Goal: Transaction & Acquisition: Purchase product/service

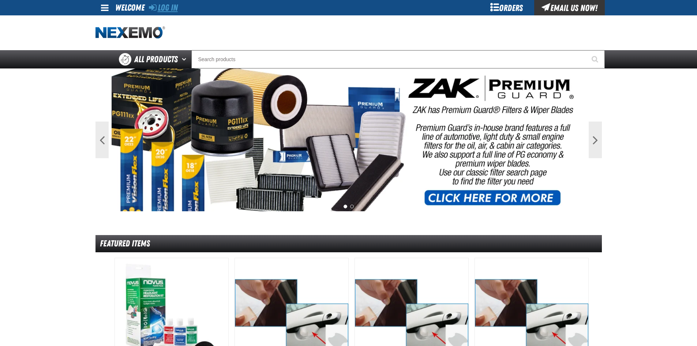
click at [170, 7] on link "Log In" at bounding box center [163, 8] width 29 height 10
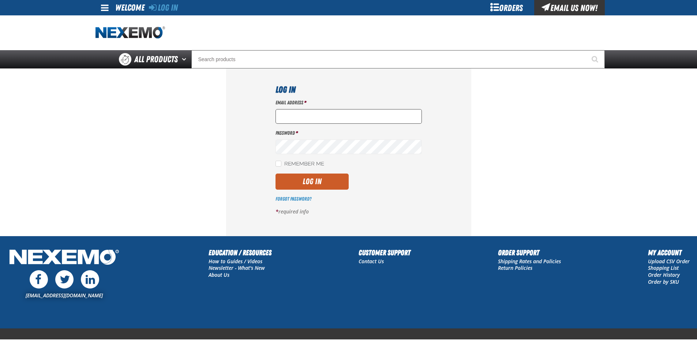
click at [292, 118] on input "Email Address *" at bounding box center [348, 116] width 146 height 15
type input "[EMAIL_ADDRESS][DOMAIN_NAME]"
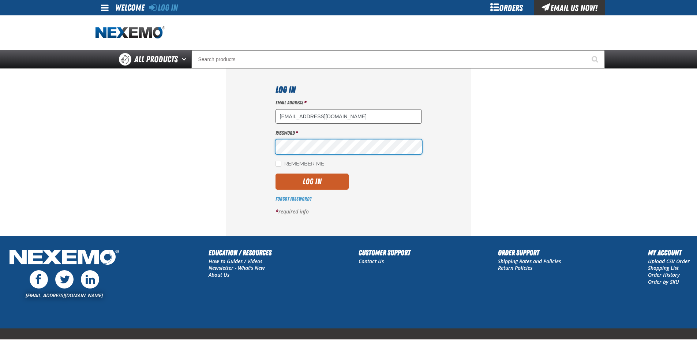
click at [275, 173] on button "Log In" at bounding box center [311, 181] width 73 height 16
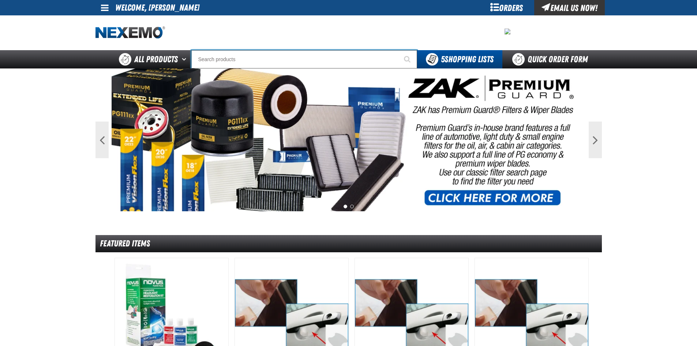
click at [231, 59] on input "Search" at bounding box center [304, 59] width 226 height 18
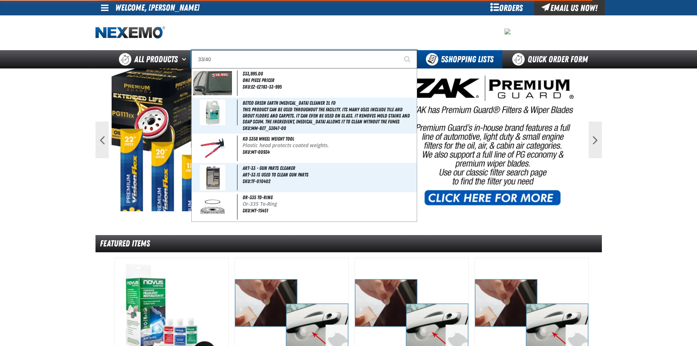
type input "33/40"
click at [399, 50] on button "Start Searching" at bounding box center [408, 59] width 18 height 18
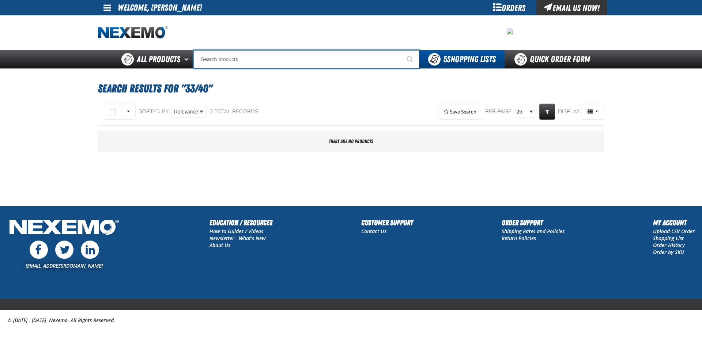
click at [228, 61] on input "Search" at bounding box center [307, 59] width 226 height 18
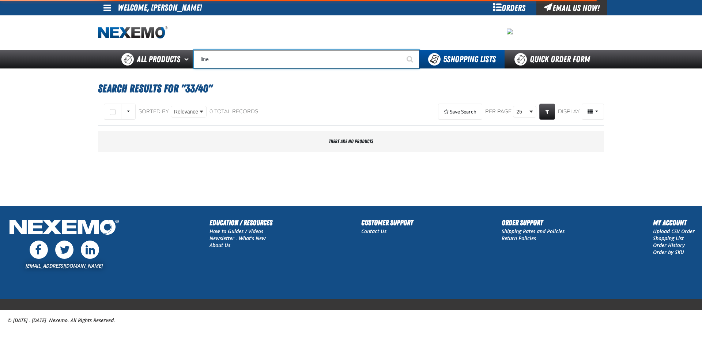
type input "liner"
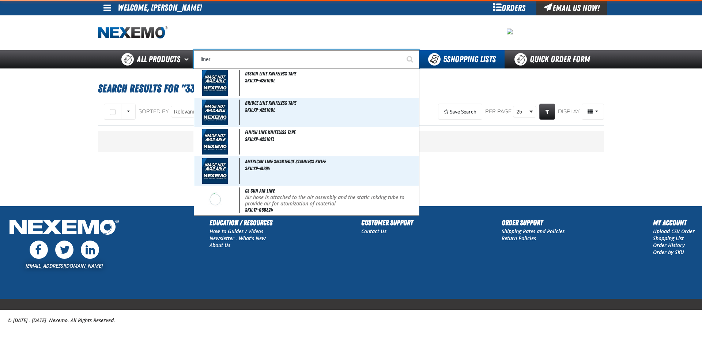
type input "liner Cutter"
type input "liner"
click at [401, 50] on button "Start Searching" at bounding box center [410, 59] width 18 height 18
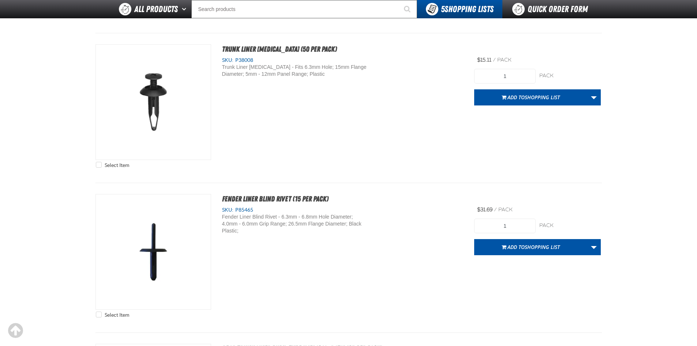
scroll to position [402, 0]
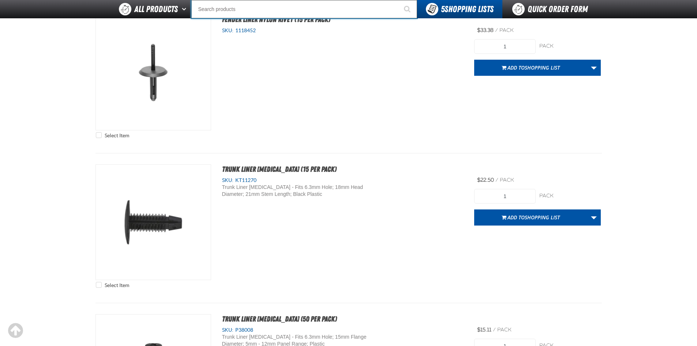
click at [205, 10] on input "Search" at bounding box center [304, 9] width 226 height 18
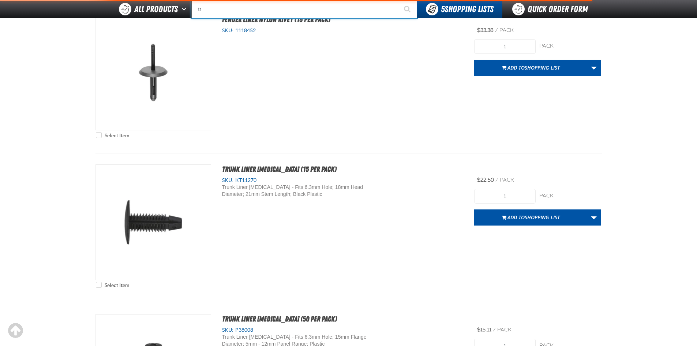
type input "tra"
type input "transmission Machine"
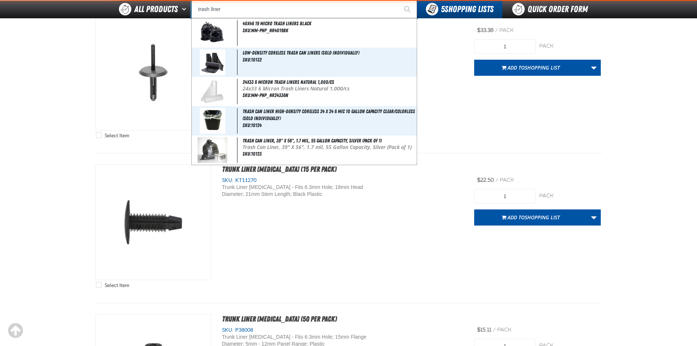
type input "trash liner"
click at [399, 0] on button "Start Searching" at bounding box center [408, 9] width 18 height 18
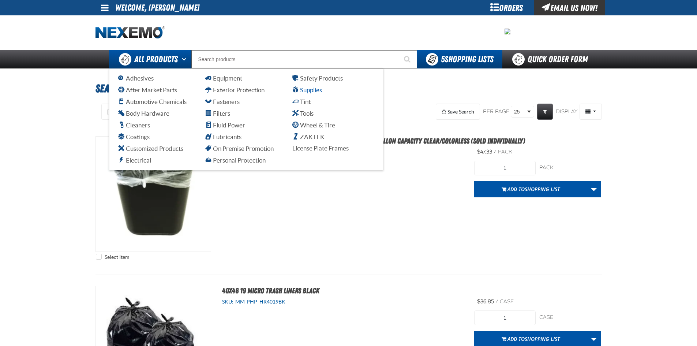
click at [309, 93] on span "Supplies" at bounding box center [307, 89] width 30 height 7
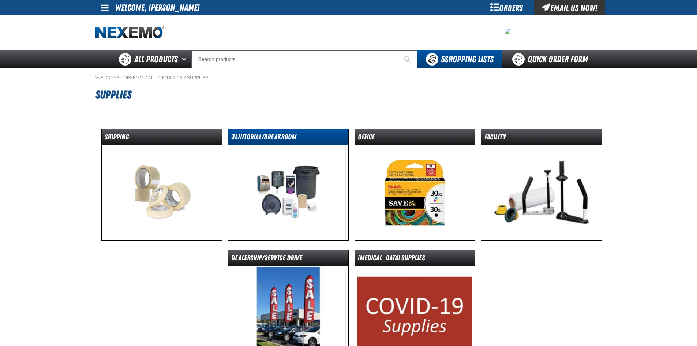
click at [277, 136] on dt "Janitorial/Breakroom" at bounding box center [288, 138] width 120 height 13
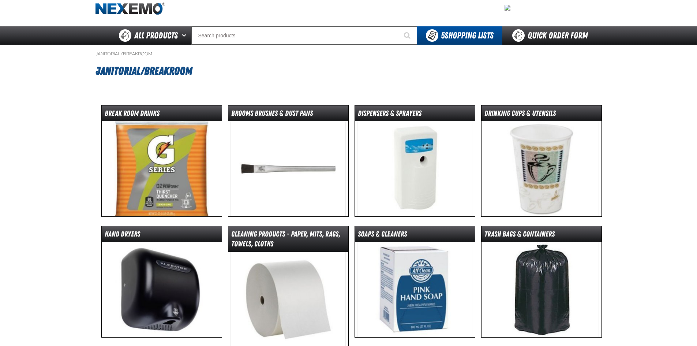
scroll to position [37, 0]
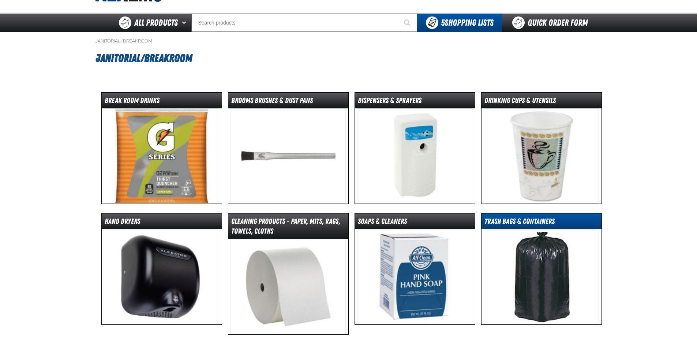
click at [532, 219] on dt "Trash Bags & Containers" at bounding box center [541, 222] width 120 height 13
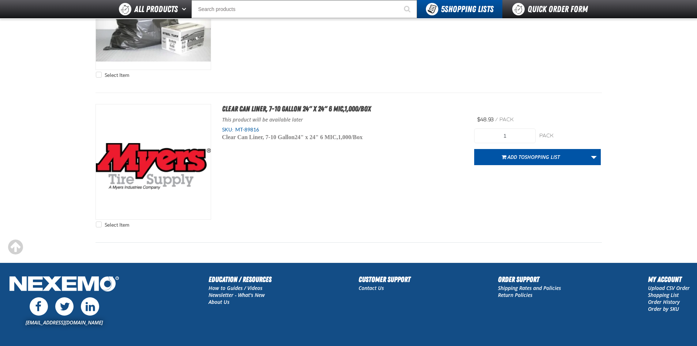
scroll to position [1098, 0]
